Goal: Task Accomplishment & Management: Complete application form

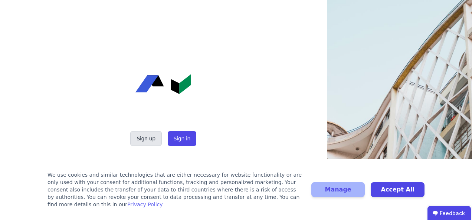
click at [155, 139] on button "Sign up" at bounding box center [145, 138] width 31 height 15
